Goal: Find specific page/section: Find specific page/section

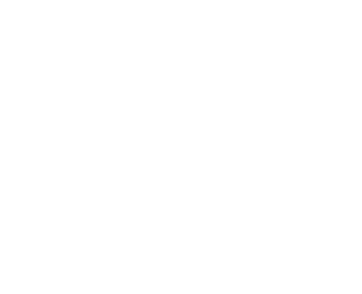
select select "Song"
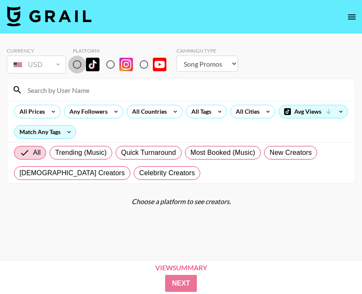
click at [83, 68] on input "radio" at bounding box center [77, 65] width 18 height 18
radio input "true"
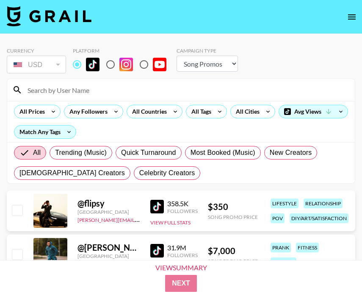
click at [79, 88] on input at bounding box center [186, 90] width 328 height 14
paste input "@anastasiashyk"
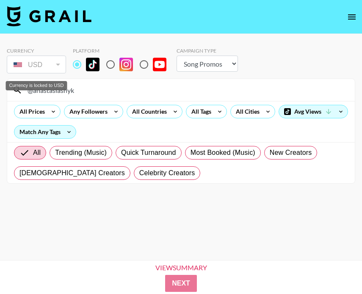
click at [34, 69] on div "USD" at bounding box center [36, 64] width 56 height 15
drag, startPoint x: 58, startPoint y: 90, endPoint x: -47, endPoint y: 88, distance: 104.7
click at [0, 88] on html "Currency USD USD ​ Platform Campaign Type Choose Type... Song Promos Brand Prom…" at bounding box center [181, 160] width 362 height 321
paste input "sh1z"
drag, startPoint x: 95, startPoint y: 94, endPoint x: -33, endPoint y: 94, distance: 127.5
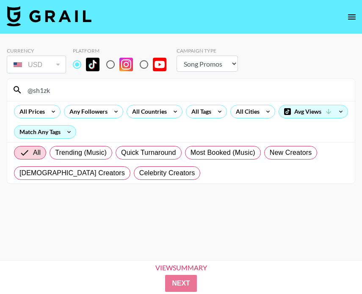
click at [0, 94] on html "Currency USD USD ​ Platform Campaign Type Choose Type... Song Promos Brand Prom…" at bounding box center [181, 160] width 362 height 321
paste input "@alexalouisewilliams"
drag, startPoint x: 128, startPoint y: 84, endPoint x: 3, endPoint y: 77, distance: 124.8
click at [3, 77] on div "Currency USD USD ​ Platform Campaign Type Choose Type... Song Promos Brand Prom…" at bounding box center [181, 160] width 362 height 253
drag, startPoint x: 116, startPoint y: 90, endPoint x: 8, endPoint y: 90, distance: 108.0
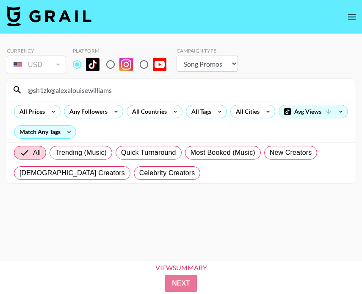
click at [8, 90] on div "@sh1zk@alexalouisewilliams" at bounding box center [181, 90] width 348 height 22
paste input
type input "@alexalouisewilliams"
drag, startPoint x: 93, startPoint y: 90, endPoint x: -29, endPoint y: 89, distance: 121.6
click at [0, 89] on html "Currency USD USD ​ Platform Campaign Type Choose Type... Song Promos Brand Prom…" at bounding box center [181, 160] width 362 height 321
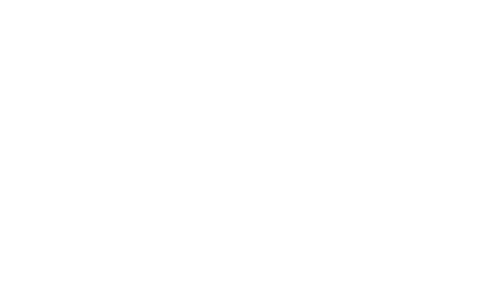
select select "Song"
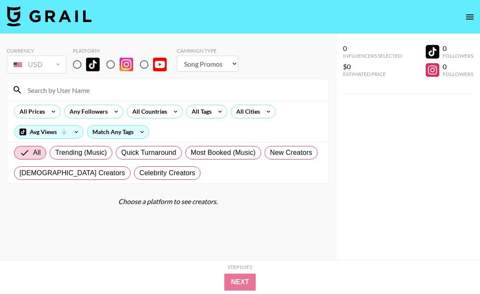
click at [77, 66] on input "radio" at bounding box center [77, 65] width 18 height 18
radio input "true"
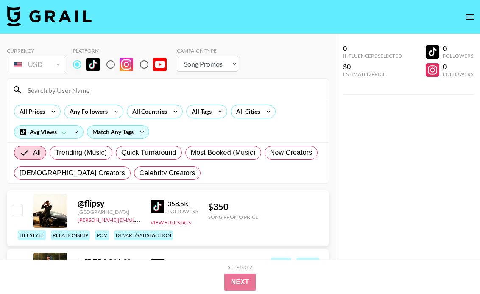
click at [79, 87] on input at bounding box center [172, 90] width 301 height 14
paste input "@miloumaathuis_"
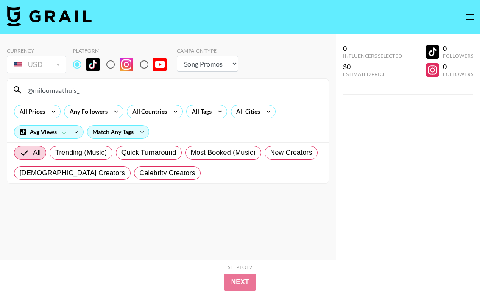
type input "@miloumaathuis_"
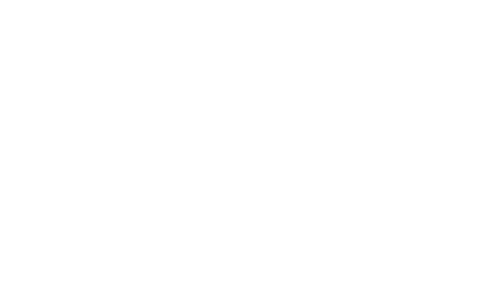
select select "Song"
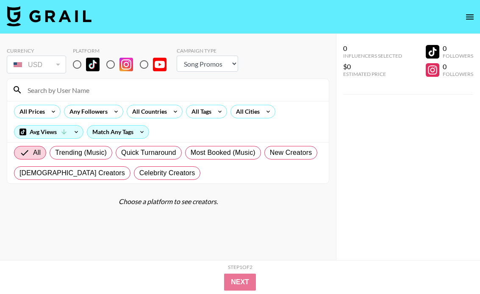
click at [78, 61] on input "radio" at bounding box center [77, 65] width 18 height 18
radio input "true"
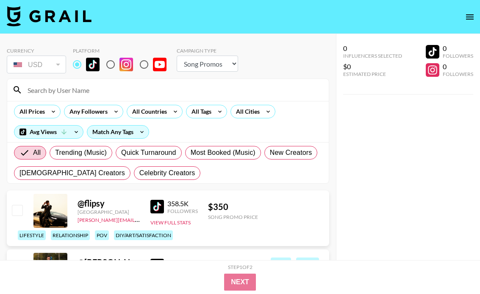
click at [80, 91] on input at bounding box center [172, 90] width 301 height 14
paste input "@katherinezaino"
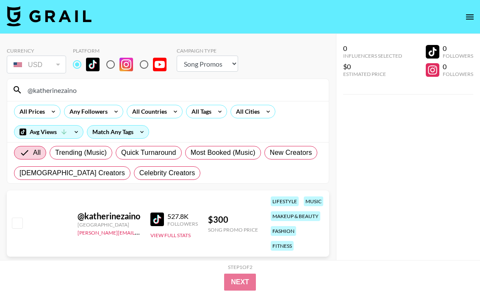
type input "@katherinezaino"
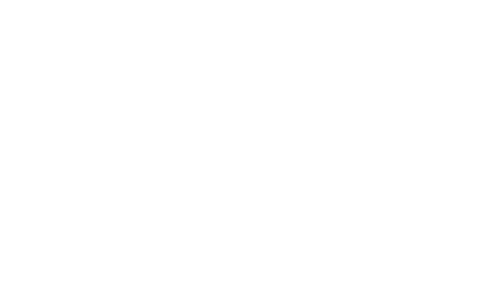
select select "Song"
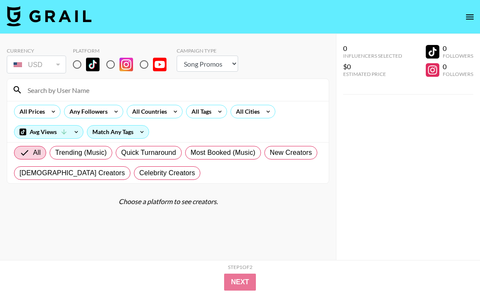
click at [78, 64] on input "radio" at bounding box center [77, 65] width 18 height 18
radio input "true"
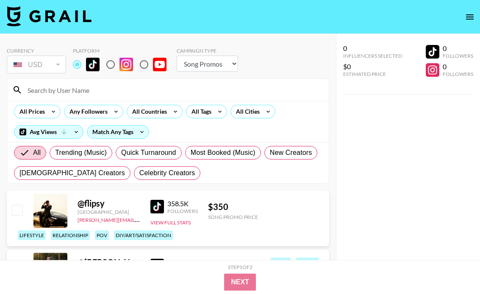
click at [79, 82] on div at bounding box center [168, 90] width 322 height 22
click at [73, 96] on input at bounding box center [172, 90] width 301 height 14
paste input "@arwinclara"
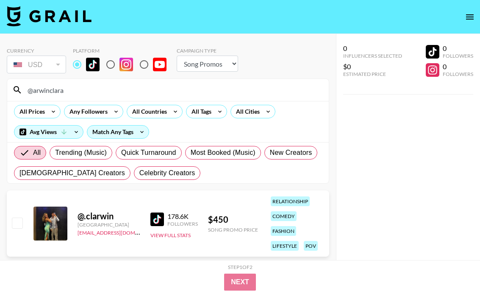
drag, startPoint x: 86, startPoint y: 89, endPoint x: 41, endPoint y: 88, distance: 45.3
click at [41, 88] on input "@arwinclara" at bounding box center [172, 90] width 301 height 14
drag, startPoint x: 76, startPoint y: 91, endPoint x: -6, endPoint y: 90, distance: 82.6
click at [0, 90] on html "Currency USD USD ​ Platform Campaign Type Choose Type... Song Promos Brand Prom…" at bounding box center [240, 164] width 480 height 328
paste input "kayangeli"
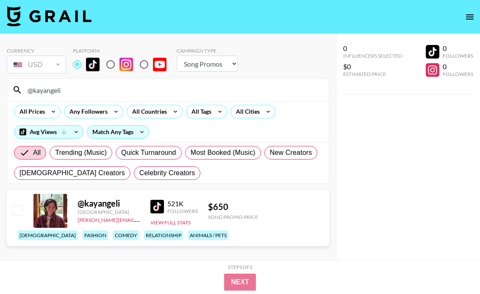
type input "@kayangeli"
